Goal: Information Seeking & Learning: Learn about a topic

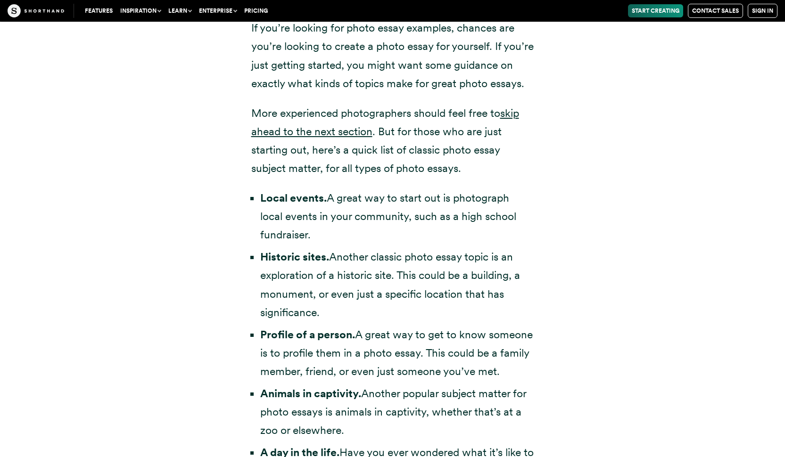
scroll to position [1873, 0]
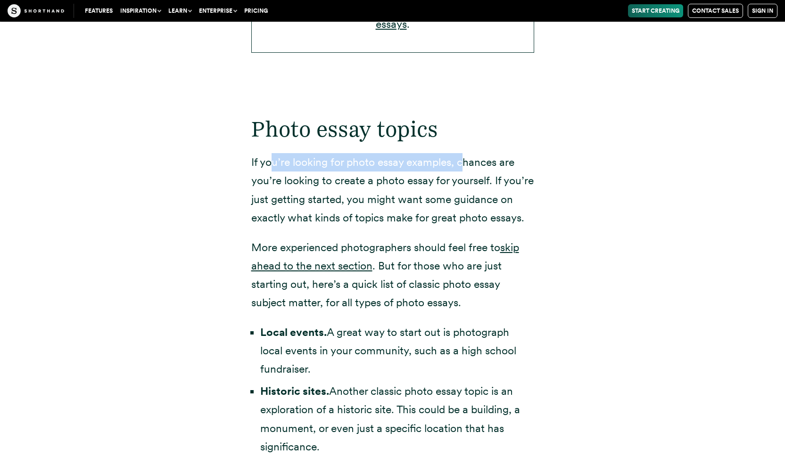
drag, startPoint x: 271, startPoint y: 158, endPoint x: 467, endPoint y: 159, distance: 196.1
click at [466, 158] on p "If you’re looking for photo essay examples, chances are you’re looking to creat…" at bounding box center [392, 190] width 283 height 74
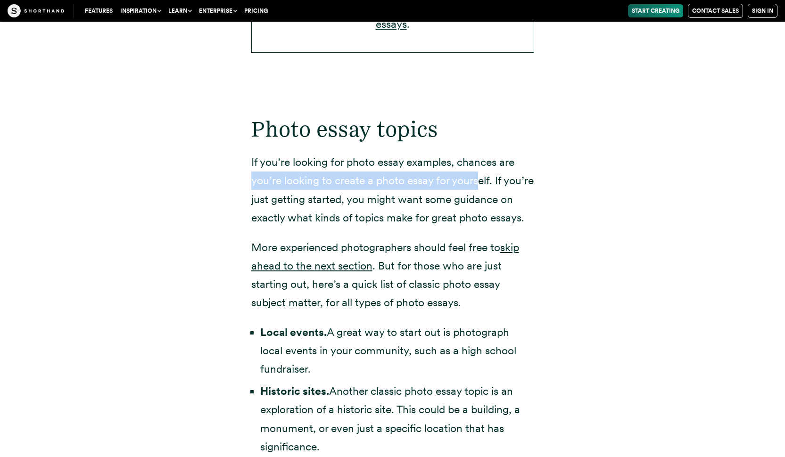
drag, startPoint x: 254, startPoint y: 179, endPoint x: 483, endPoint y: 180, distance: 229.6
click at [482, 180] on p "If you’re looking for photo essay examples, chances are you’re looking to creat…" at bounding box center [392, 190] width 283 height 74
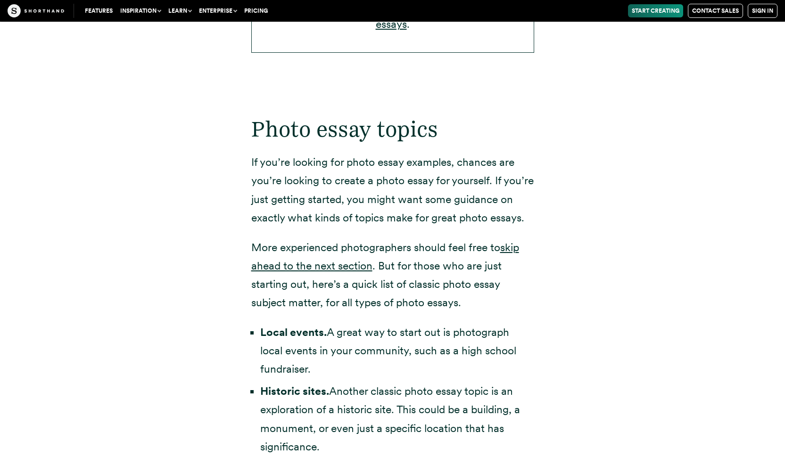
click at [495, 180] on p "If you’re looking for photo essay examples, chances are you’re looking to creat…" at bounding box center [392, 190] width 283 height 74
drag, startPoint x: 259, startPoint y: 198, endPoint x: 441, endPoint y: 198, distance: 182.0
click at [441, 198] on p "If you’re looking for photo essay examples, chances are you’re looking to creat…" at bounding box center [392, 190] width 283 height 74
drag, startPoint x: 454, startPoint y: 199, endPoint x: 530, endPoint y: 199, distance: 76.4
click at [530, 199] on p "If you’re looking for photo essay examples, chances are you’re looking to creat…" at bounding box center [392, 190] width 283 height 74
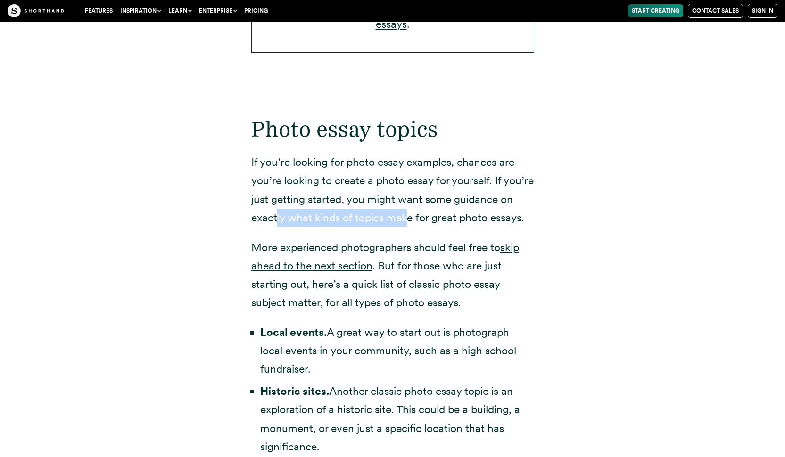
drag, startPoint x: 291, startPoint y: 214, endPoint x: 442, endPoint y: 214, distance: 151.3
click at [440, 214] on p "If you’re looking for photo essay examples, chances are you’re looking to creat…" at bounding box center [392, 190] width 283 height 74
click at [468, 214] on p "If you’re looking for photo essay examples, chances are you’re looking to creat…" at bounding box center [392, 190] width 283 height 74
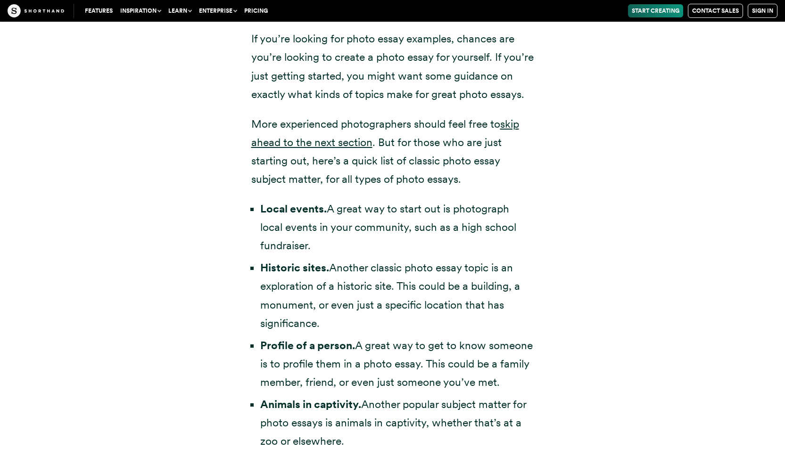
scroll to position [2000, 0]
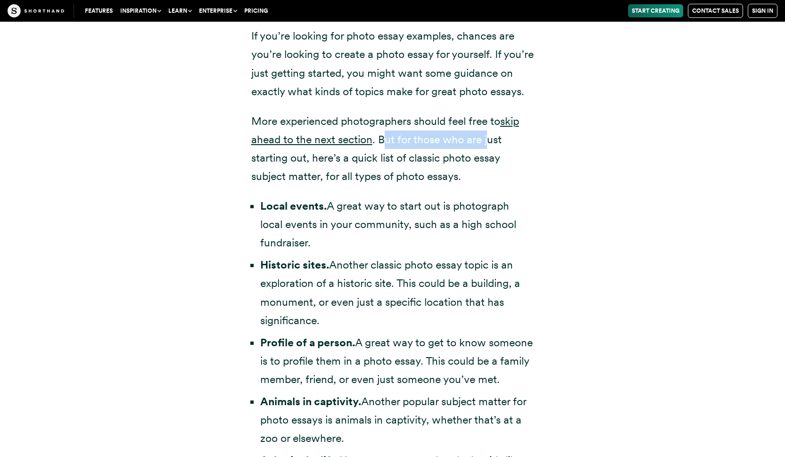
drag, startPoint x: 381, startPoint y: 154, endPoint x: 488, endPoint y: 154, distance: 107.0
click at [488, 154] on p "More experienced photographers should feel free to skip ahead to the next secti…" at bounding box center [392, 149] width 283 height 74
click at [496, 155] on p "More experienced photographers should feel free to skip ahead to the next secti…" at bounding box center [392, 149] width 283 height 74
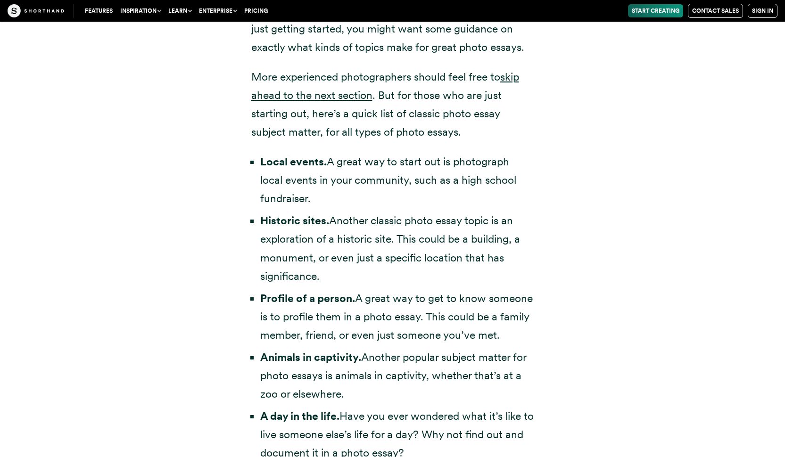
scroll to position [2046, 0]
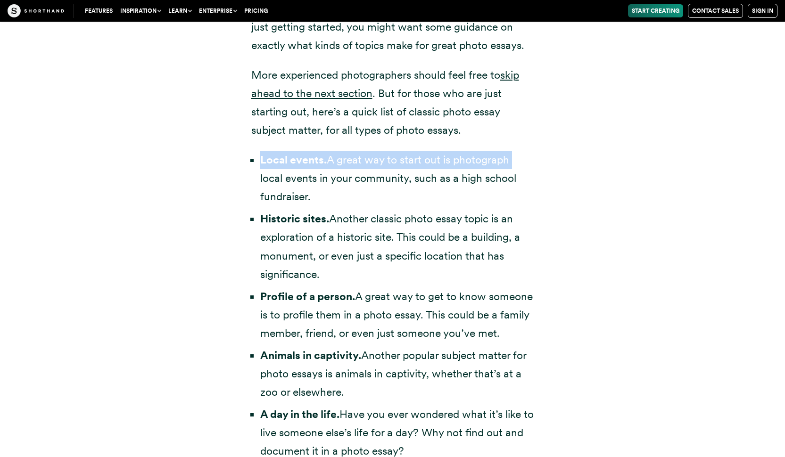
drag, startPoint x: 251, startPoint y: 172, endPoint x: 260, endPoint y: 194, distance: 23.9
click at [260, 194] on li "Local events. A great way to start out is photograph local events in your commu…" at bounding box center [397, 178] width 274 height 55
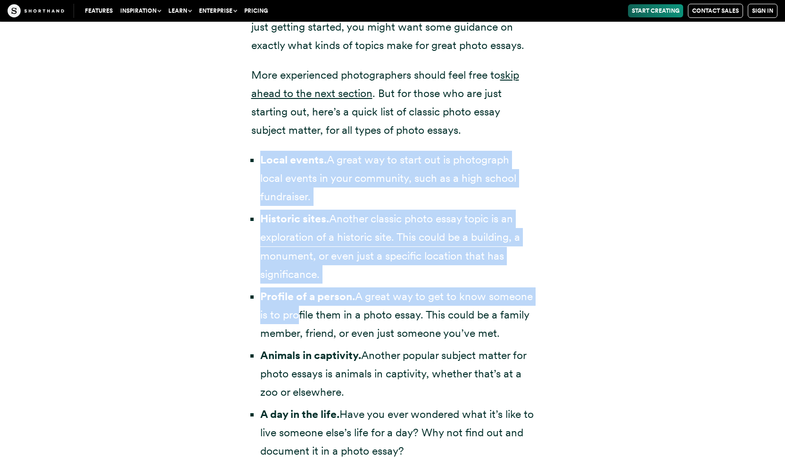
drag, startPoint x: 260, startPoint y: 173, endPoint x: 343, endPoint y: 332, distance: 179.5
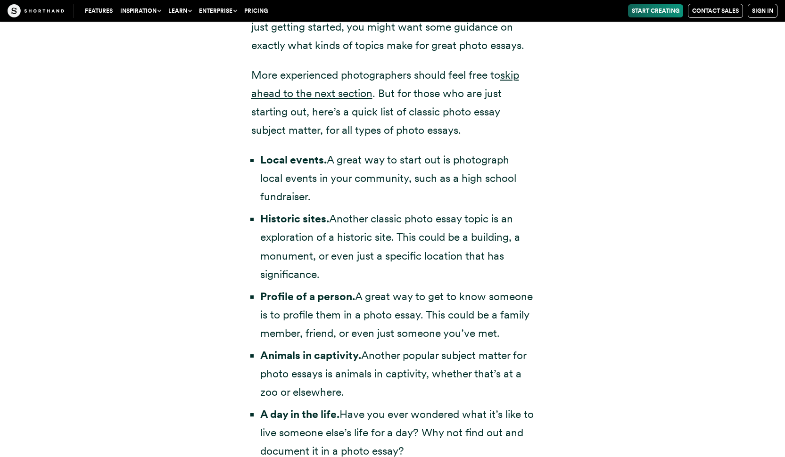
click at [369, 343] on li "Profile of a person. A great way to get to know someone is to profile them in a…" at bounding box center [397, 315] width 274 height 55
drag, startPoint x: 249, startPoint y: 158, endPoint x: 324, endPoint y: 355, distance: 211.3
click at [324, 355] on div "Photo essay topics If you’re looking for photo essay examples, chances are you’…" at bounding box center [392, 458] width 321 height 1083
click at [226, 165] on div "Photo essay topics If you’re looking for photo essay examples, chances are you’…" at bounding box center [392, 458] width 641 height 1083
drag, startPoint x: 251, startPoint y: 177, endPoint x: 266, endPoint y: 177, distance: 15.1
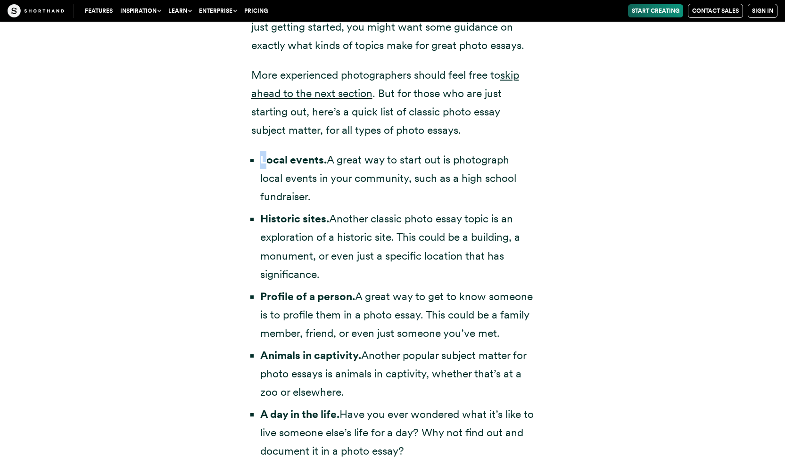
click at [266, 177] on li "Local events. A great way to start out is photograph local events in your commu…" at bounding box center [397, 178] width 274 height 55
click at [266, 166] on strong "Local events." at bounding box center [293, 159] width 66 height 13
drag, startPoint x: 273, startPoint y: 195, endPoint x: 389, endPoint y: 195, distance: 116.5
click at [389, 195] on li "Local events. A great way to start out is photograph local events in your commu…" at bounding box center [397, 178] width 274 height 55
drag, startPoint x: 410, startPoint y: 195, endPoint x: 512, endPoint y: 195, distance: 102.8
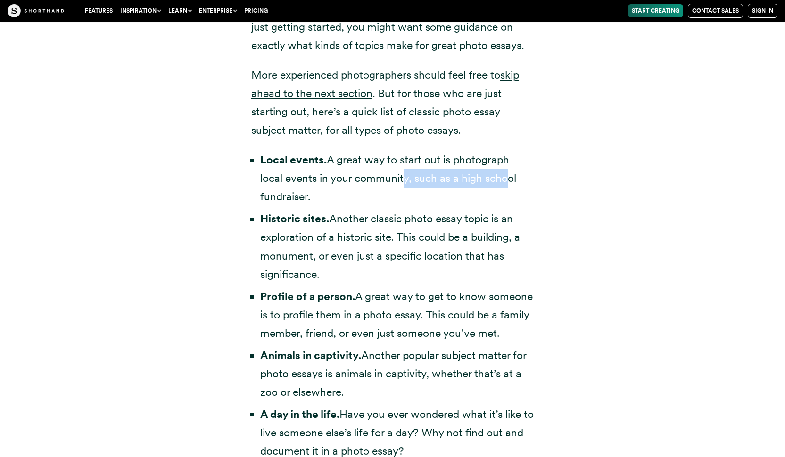
click at [512, 195] on li "Local events. A great way to start out is photograph local events in your commu…" at bounding box center [397, 178] width 274 height 55
click at [525, 195] on li "Local events. A great way to start out is photograph local events in your commu…" at bounding box center [397, 178] width 274 height 55
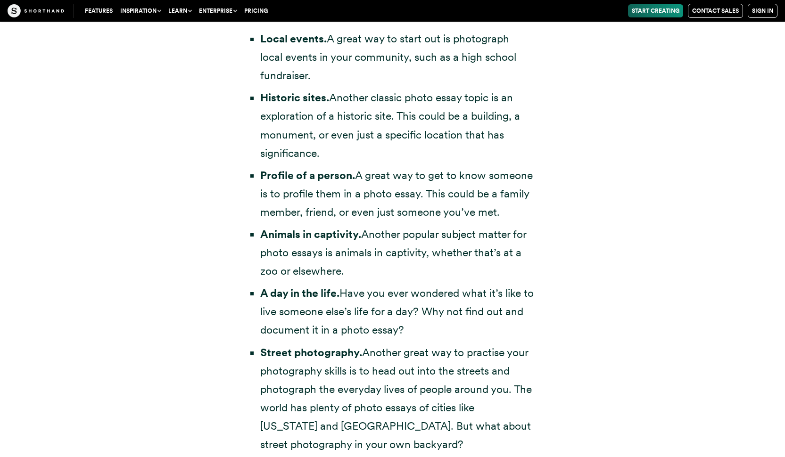
scroll to position [2178, 0]
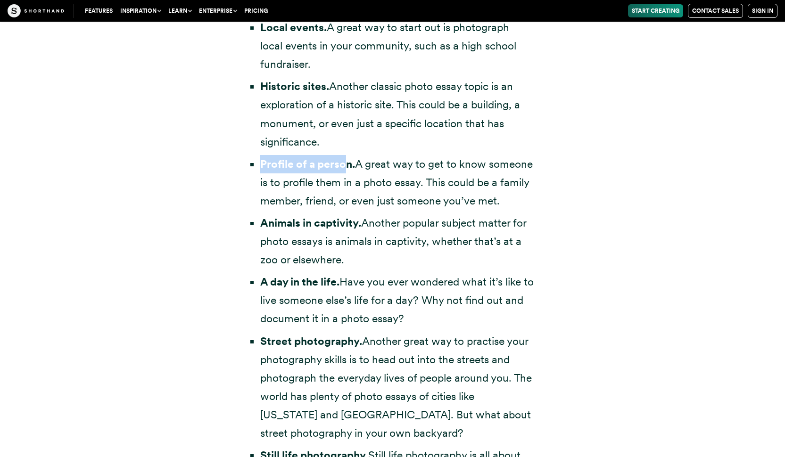
drag, startPoint x: 259, startPoint y: 180, endPoint x: 343, endPoint y: 180, distance: 83.5
click at [343, 180] on ul "Local events. A great way to start out is photograph local events in your commu…" at bounding box center [392, 424] width 283 height 812
drag, startPoint x: 353, startPoint y: 181, endPoint x: 242, endPoint y: 181, distance: 110.8
click at [242, 181] on div "Photo essay topics If you’re looking for photo essay examples, chances are you’…" at bounding box center [392, 326] width 321 height 1083
click at [244, 180] on div "Photo essay topics If you’re looking for photo essay examples, chances are you’…" at bounding box center [392, 326] width 321 height 1083
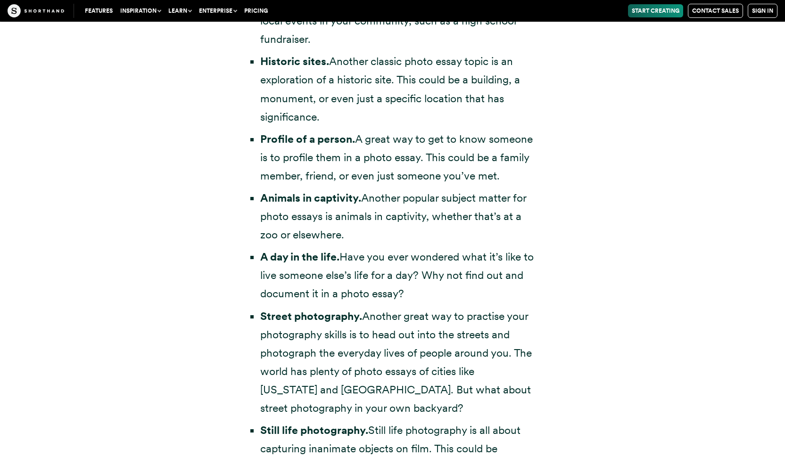
scroll to position [2204, 0]
drag, startPoint x: 309, startPoint y: 170, endPoint x: 403, endPoint y: 170, distance: 94.3
click at [403, 170] on li "Profile of a person. A great way to get to know someone is to profile them in a…" at bounding box center [397, 157] width 274 height 55
drag, startPoint x: 414, startPoint y: 170, endPoint x: 518, endPoint y: 170, distance: 103.7
click at [517, 170] on li "Profile of a person. A great way to get to know someone is to profile them in a…" at bounding box center [397, 157] width 274 height 55
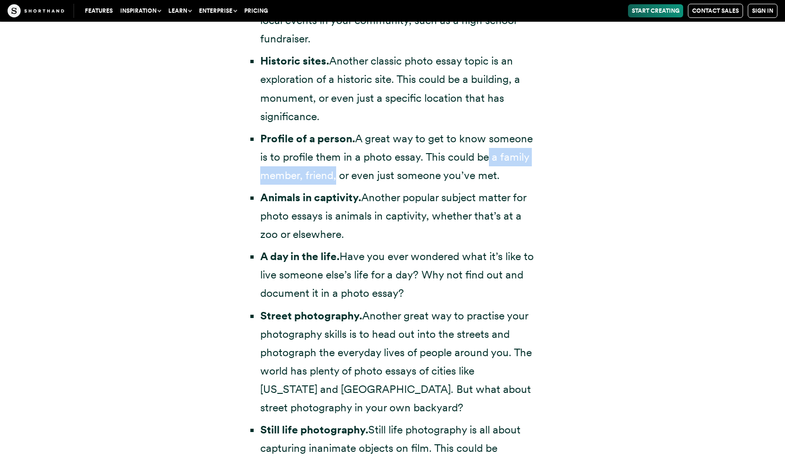
drag, startPoint x: 267, startPoint y: 188, endPoint x: 399, endPoint y: 188, distance: 132.5
click at [399, 185] on li "Profile of a person. A great way to get to know someone is to profile them in a…" at bounding box center [397, 157] width 274 height 55
click at [418, 185] on li "Profile of a person. A great way to get to know someone is to profile them in a…" at bounding box center [397, 157] width 274 height 55
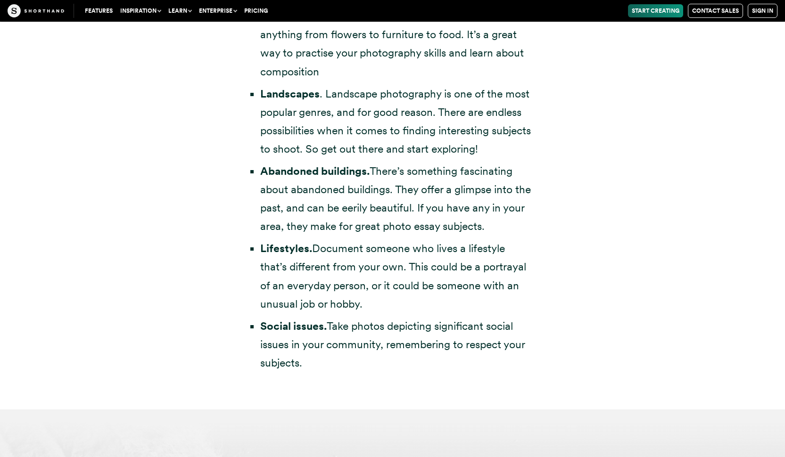
scroll to position [2592, 0]
